Goal: Check status: Check status

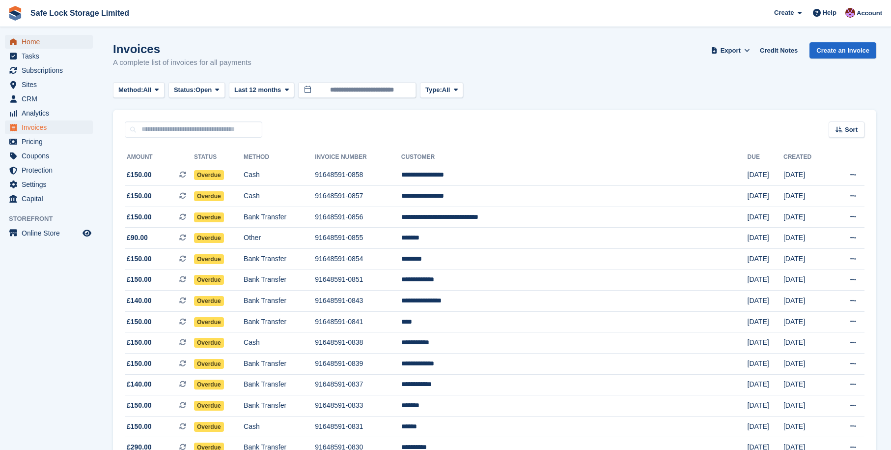
click at [28, 40] on span "Home" at bounding box center [51, 42] width 59 height 14
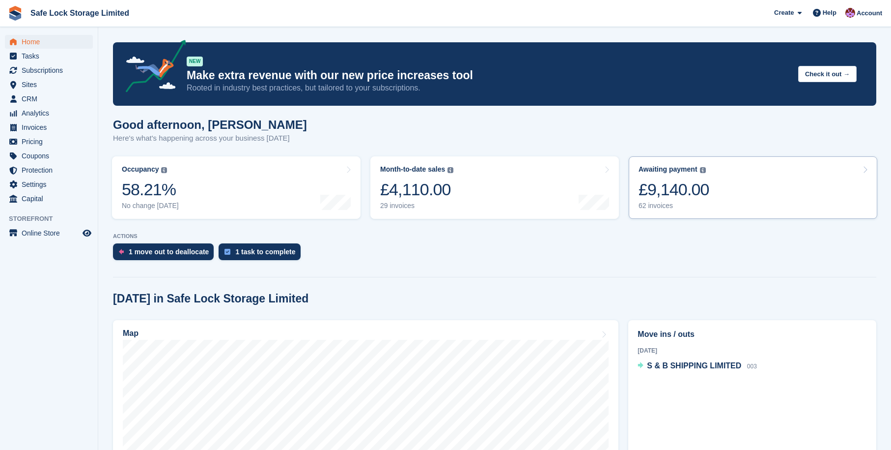
click at [705, 196] on div "£9,140.00" at bounding box center [674, 189] width 71 height 20
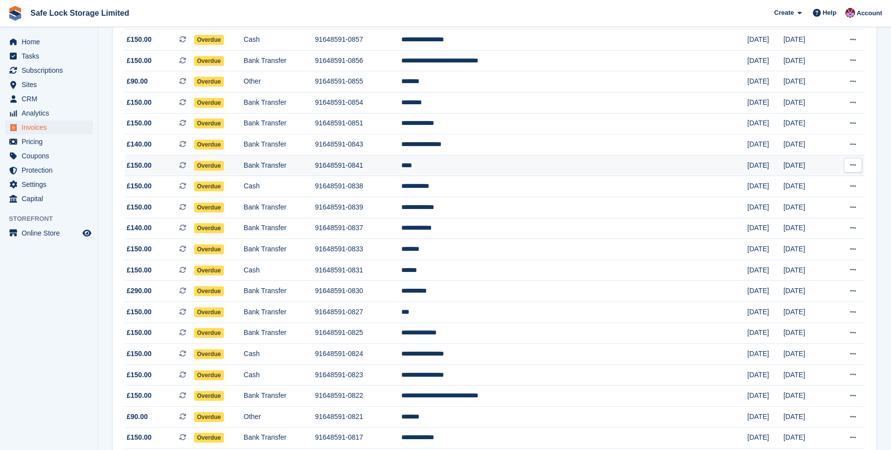
scroll to position [158, 0]
